Goal: Book appointment/travel/reservation

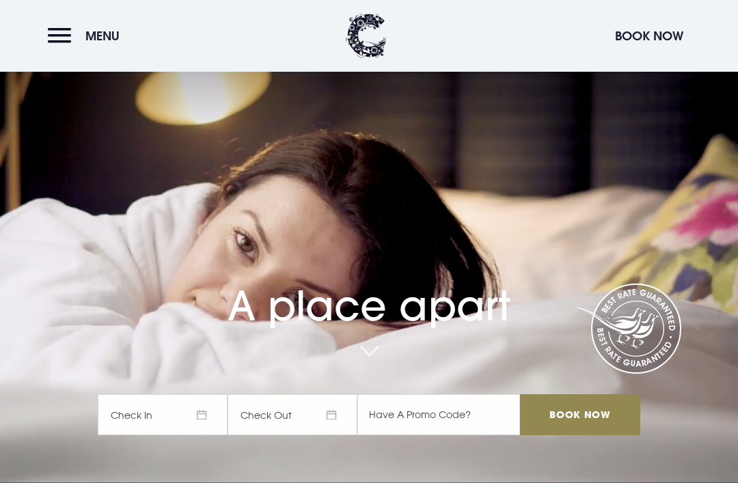
click at [56, 26] on button "Menu" at bounding box center [87, 35] width 79 height 29
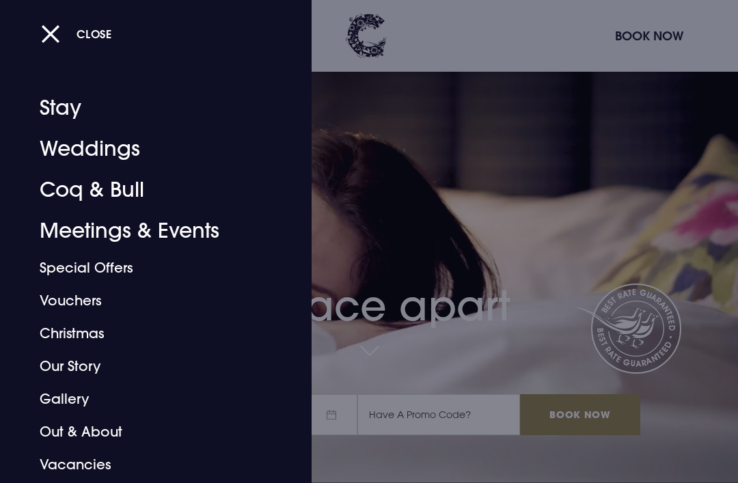
click at [53, 191] on link "Coq & Bull" at bounding box center [147, 189] width 214 height 41
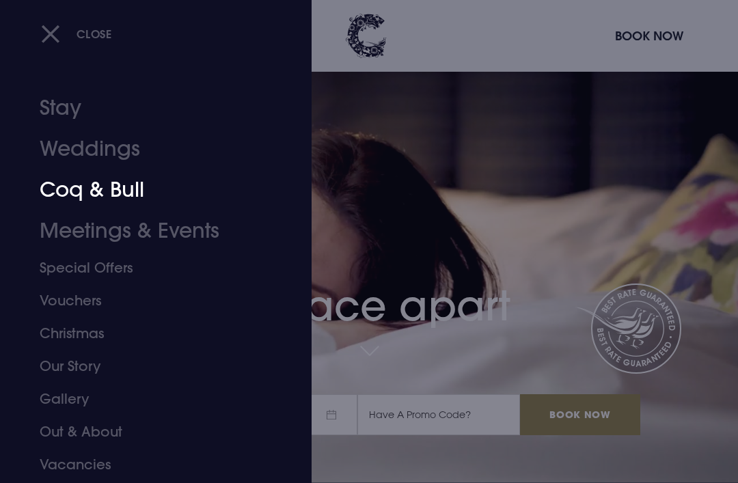
click at [83, 197] on link "Coq & Bull" at bounding box center [147, 189] width 214 height 41
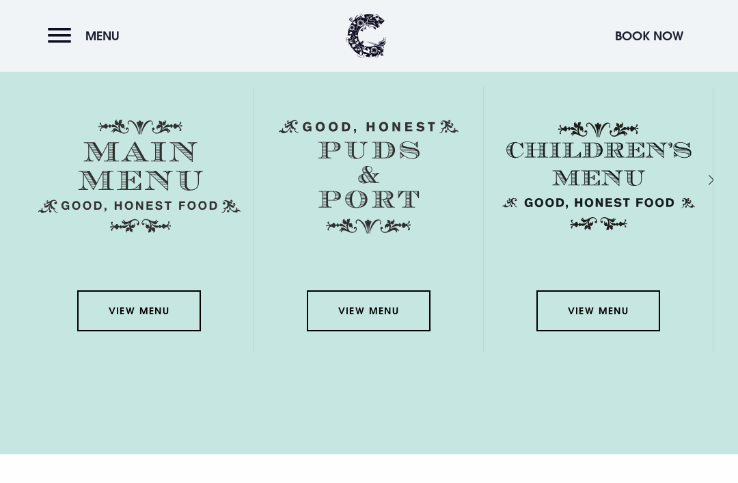
scroll to position [1922, 0]
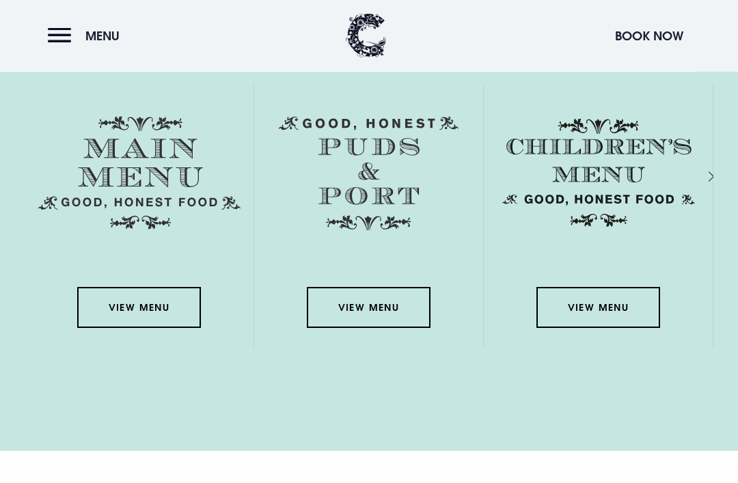
click at [139, 329] on link "View Menu" at bounding box center [138, 308] width 123 height 41
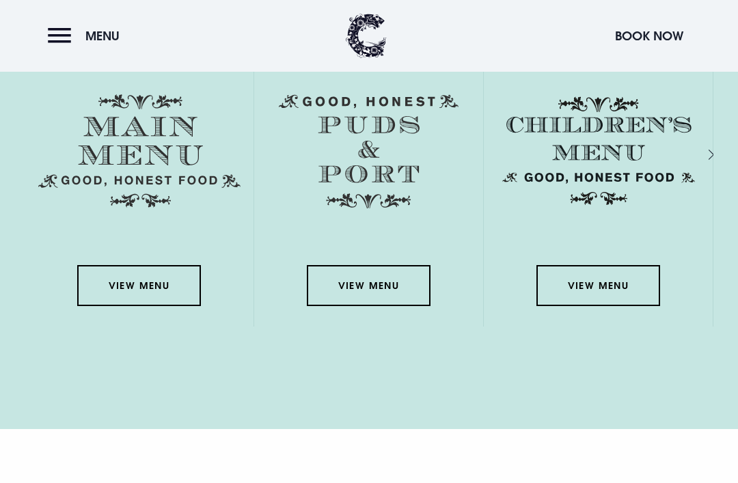
click at [672, 35] on button "Book Now" at bounding box center [649, 35] width 82 height 29
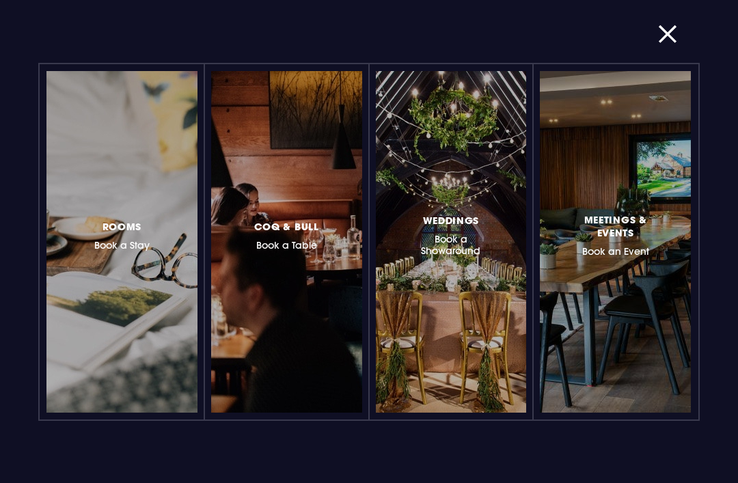
click at [275, 228] on span "Coq & Bull" at bounding box center [286, 226] width 65 height 13
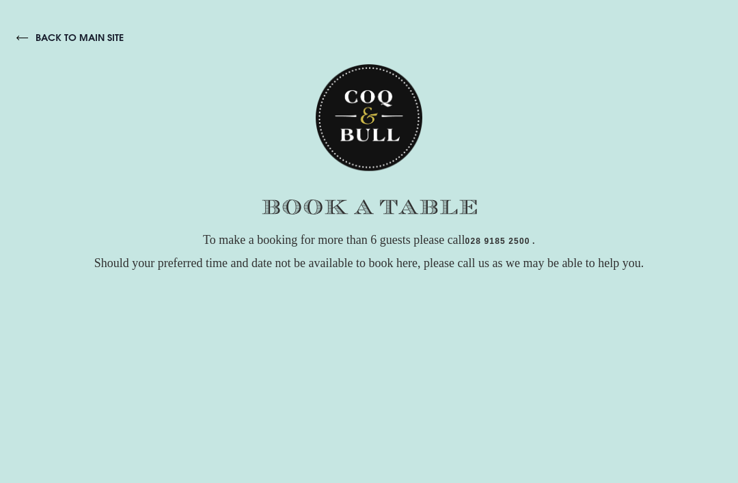
checkbox input "true"
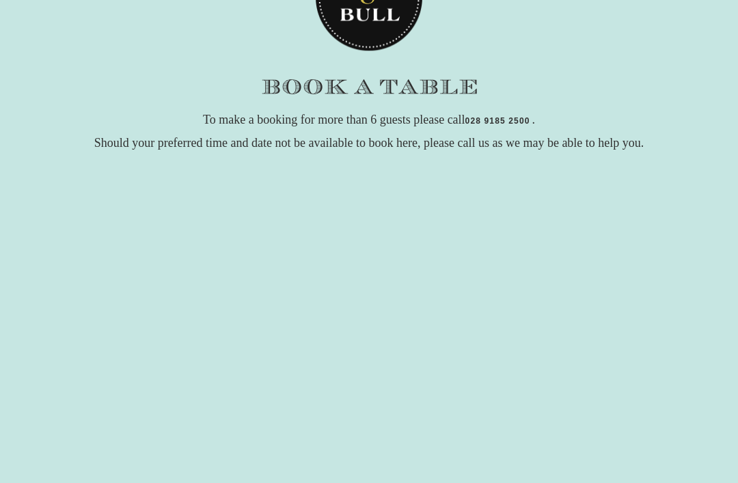
scroll to position [122, 0]
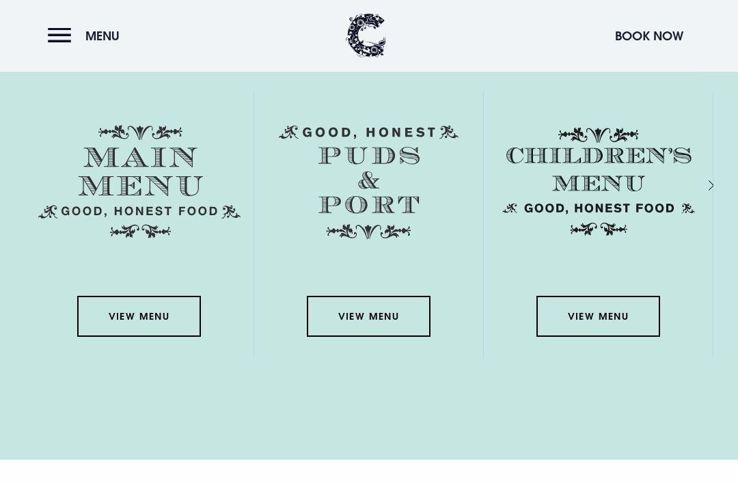
scroll to position [1915, 0]
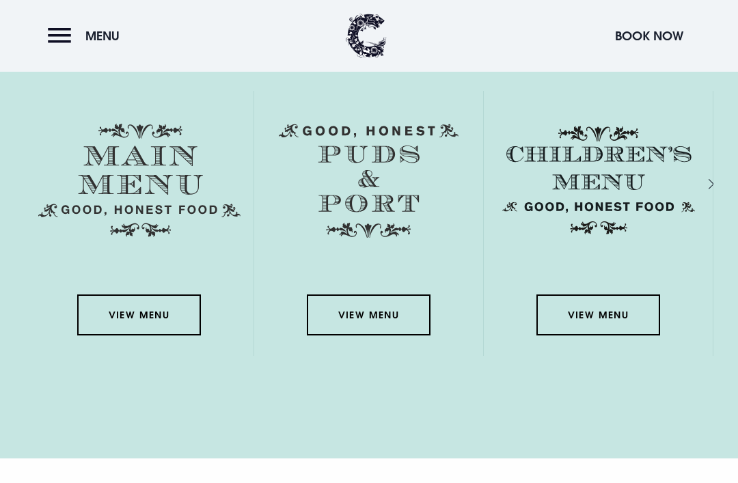
click at [103, 218] on img at bounding box center [139, 180] width 202 height 113
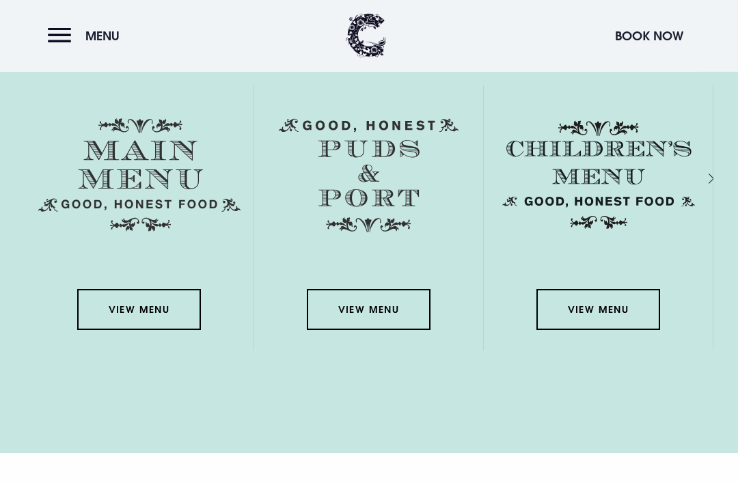
click at [122, 331] on link "View Menu" at bounding box center [138, 310] width 123 height 41
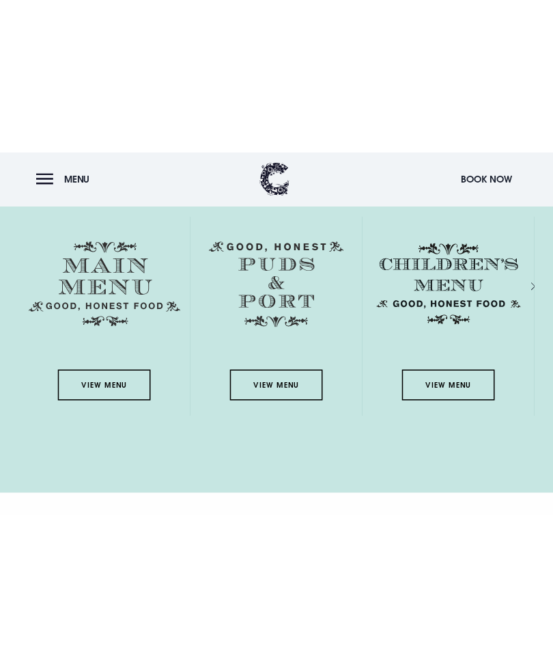
scroll to position [1524, 0]
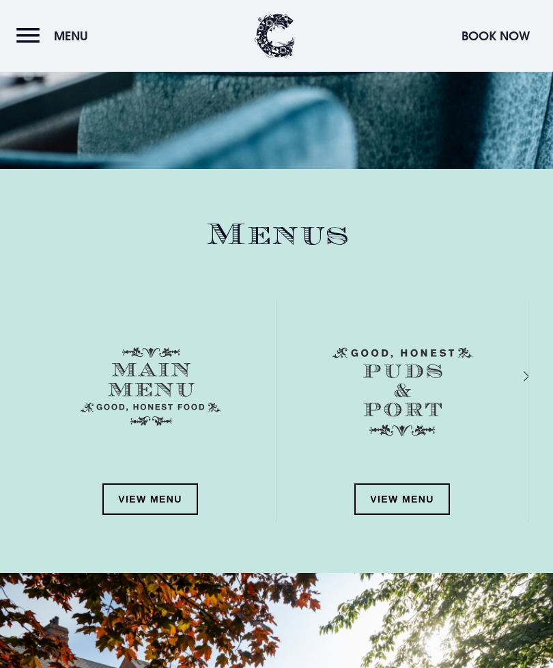
click at [193, 482] on link "View Menu" at bounding box center [150, 498] width 96 height 31
